Goal: Entertainment & Leisure: Consume media (video, audio)

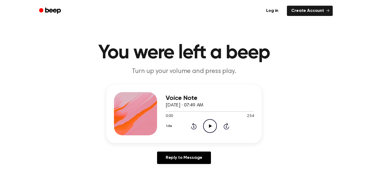
click at [214, 126] on icon "Play Audio" at bounding box center [210, 126] width 14 height 14
click at [212, 124] on icon "Pause Audio" at bounding box center [210, 126] width 14 height 14
click at [212, 124] on icon "Play Audio" at bounding box center [210, 126] width 14 height 14
click at [193, 126] on icon "Rewind 5 seconds" at bounding box center [194, 125] width 6 height 7
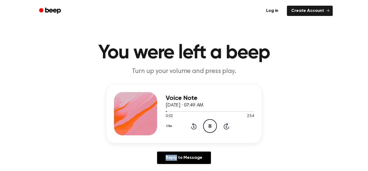
click at [194, 127] on icon "Rewind 5 seconds" at bounding box center [194, 125] width 6 height 7
click at [210, 124] on icon "Pause Audio" at bounding box center [210, 126] width 14 height 14
click at [210, 123] on icon "Play Audio" at bounding box center [210, 126] width 14 height 14
click at [210, 123] on icon "Pause Audio" at bounding box center [210, 126] width 14 height 14
click at [212, 123] on icon "Play Audio" at bounding box center [210, 126] width 14 height 14
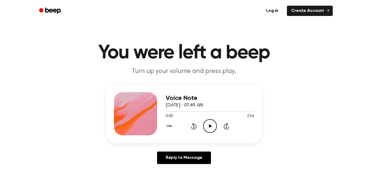
click at [209, 128] on icon "Play Audio" at bounding box center [210, 126] width 14 height 14
click at [209, 128] on icon "Pause Audio" at bounding box center [210, 126] width 14 height 14
click at [209, 128] on icon "Play Audio" at bounding box center [210, 126] width 14 height 14
click at [209, 128] on icon "Pause Audio" at bounding box center [210, 126] width 14 height 14
click at [208, 127] on icon "Play Audio" at bounding box center [210, 126] width 14 height 14
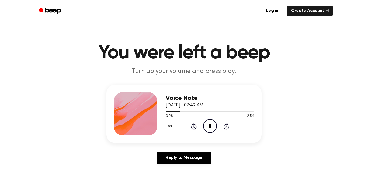
click at [208, 127] on icon "Pause Audio" at bounding box center [210, 126] width 14 height 14
click at [195, 123] on icon "Rewind 5 seconds" at bounding box center [194, 125] width 6 height 7
click at [211, 123] on icon "Play Audio" at bounding box center [210, 126] width 14 height 14
click at [194, 127] on icon at bounding box center [193, 126] width 1 height 2
click at [207, 124] on icon "Pause Audio" at bounding box center [210, 126] width 14 height 14
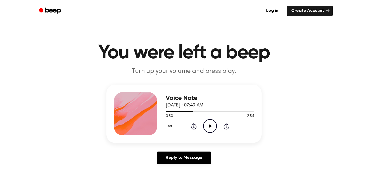
click at [206, 124] on icon "Play Audio" at bounding box center [210, 126] width 14 height 14
click at [194, 122] on icon "Rewind 5 seconds" at bounding box center [194, 125] width 6 height 7
click at [202, 124] on div "1.0x Rewind 5 seconds Pause Audio Skip 5 seconds" at bounding box center [210, 126] width 88 height 14
click at [208, 125] on icon "Pause Audio" at bounding box center [210, 126] width 14 height 14
click at [192, 127] on icon "Rewind 5 seconds" at bounding box center [194, 125] width 6 height 7
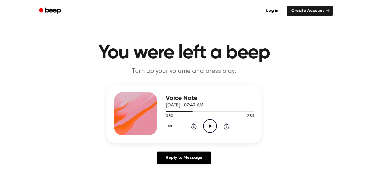
click at [206, 125] on icon "Play Audio" at bounding box center [210, 126] width 14 height 14
click at [196, 124] on icon "Rewind 5 seconds" at bounding box center [194, 125] width 6 height 7
click at [193, 124] on icon at bounding box center [194, 126] width 6 height 6
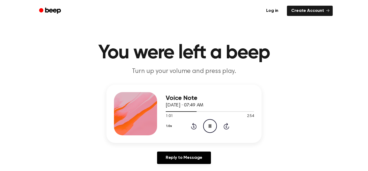
click at [193, 124] on icon at bounding box center [194, 126] width 6 height 6
click at [207, 120] on icon "Pause Audio" at bounding box center [210, 126] width 14 height 14
click at [193, 124] on icon at bounding box center [194, 126] width 6 height 6
click at [214, 124] on icon "Play Audio" at bounding box center [210, 126] width 14 height 14
click at [214, 124] on icon "Pause Audio" at bounding box center [210, 126] width 14 height 14
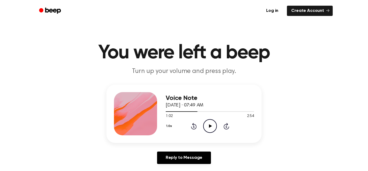
click at [214, 125] on icon "Play Audio" at bounding box center [210, 126] width 14 height 14
click at [209, 124] on icon "Pause Audio" at bounding box center [210, 126] width 14 height 14
click at [209, 124] on icon at bounding box center [210, 126] width 3 height 4
click at [209, 122] on icon "Pause Audio" at bounding box center [210, 126] width 14 height 14
click at [193, 126] on icon at bounding box center [193, 126] width 1 height 2
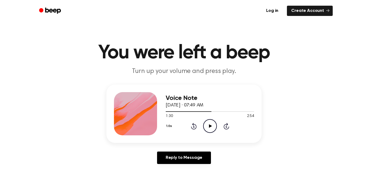
click at [213, 125] on icon "Play Audio" at bounding box center [210, 126] width 14 height 14
click at [213, 125] on icon "Pause Audio" at bounding box center [210, 126] width 14 height 14
click at [213, 127] on icon "Play Audio" at bounding box center [210, 126] width 14 height 14
click at [193, 126] on icon at bounding box center [193, 126] width 1 height 2
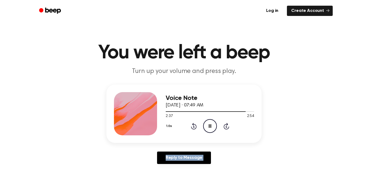
click at [194, 126] on icon at bounding box center [193, 126] width 1 height 2
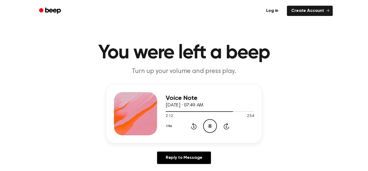
click at [194, 126] on icon at bounding box center [193, 126] width 1 height 2
click at [193, 125] on icon "Rewind 5 seconds" at bounding box center [194, 125] width 6 height 7
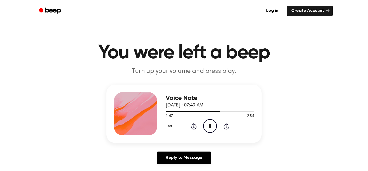
click at [193, 125] on icon at bounding box center [194, 126] width 6 height 6
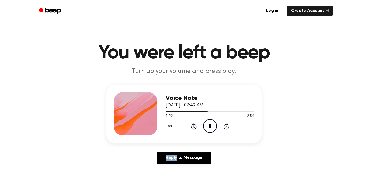
click at [193, 125] on icon at bounding box center [194, 126] width 6 height 6
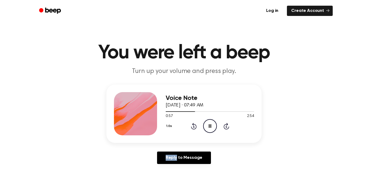
click at [193, 125] on icon at bounding box center [194, 126] width 6 height 6
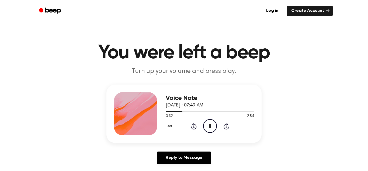
click at [193, 125] on icon at bounding box center [194, 126] width 6 height 6
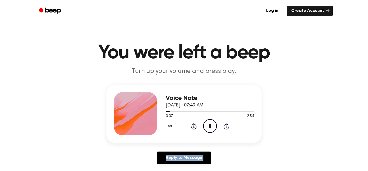
click at [193, 125] on icon at bounding box center [194, 126] width 6 height 6
click at [226, 127] on icon "Skip 5 seconds" at bounding box center [226, 125] width 6 height 7
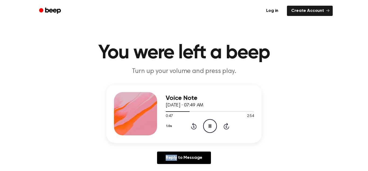
click at [226, 127] on icon "Skip 5 seconds" at bounding box center [226, 125] width 6 height 7
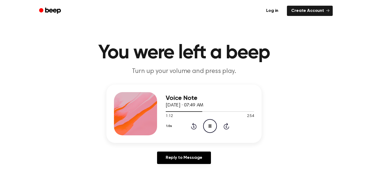
click at [226, 127] on icon "Skip 5 seconds" at bounding box center [226, 125] width 6 height 7
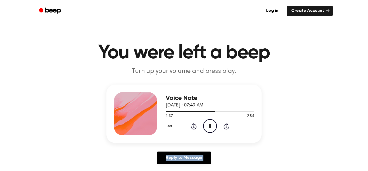
click at [226, 127] on icon "Skip 5 seconds" at bounding box center [226, 125] width 6 height 7
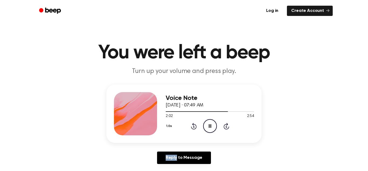
click at [226, 127] on icon "Skip 5 seconds" at bounding box center [226, 125] width 6 height 7
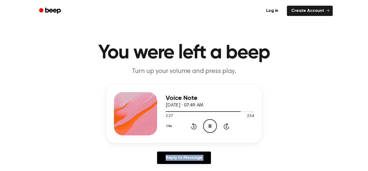
click at [226, 127] on icon "Skip 5 seconds" at bounding box center [226, 125] width 6 height 7
